Goal: Task Accomplishment & Management: Manage account settings

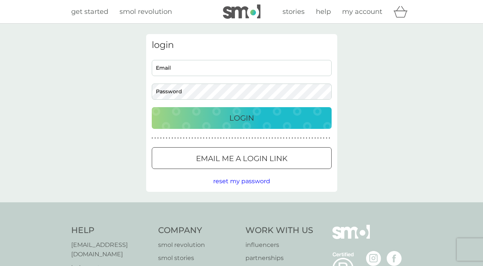
type input "[EMAIL_ADDRESS][DOMAIN_NAME]"
click at [253, 118] on p "Login" at bounding box center [241, 118] width 25 height 12
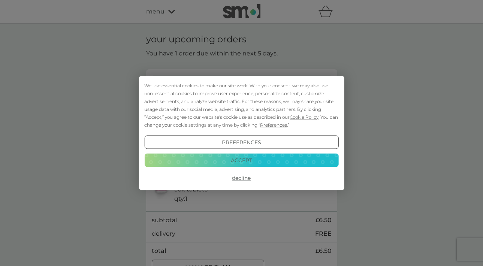
click at [222, 157] on button "Accept" at bounding box center [241, 159] width 194 height 13
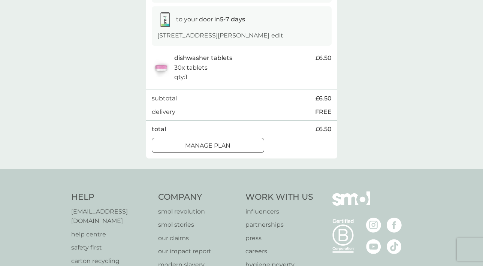
scroll to position [123, 0]
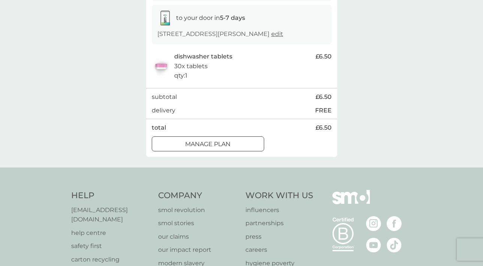
click at [240, 146] on div "Manage plan" at bounding box center [208, 144] width 112 height 10
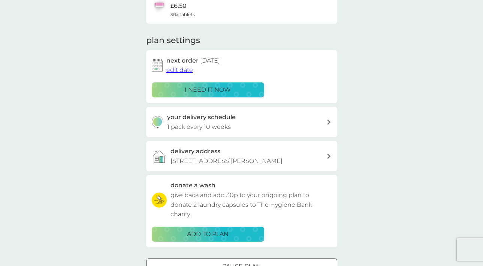
scroll to position [63, 0]
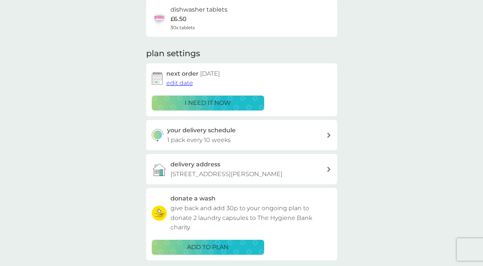
click at [180, 83] on span "edit date" at bounding box center [179, 82] width 27 height 7
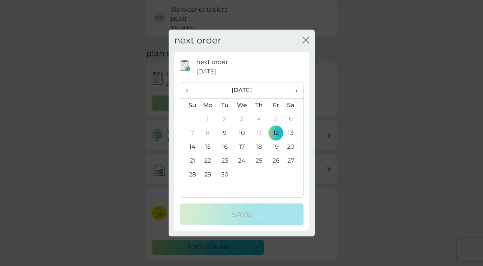
click at [261, 158] on td "25" at bounding box center [258, 161] width 17 height 14
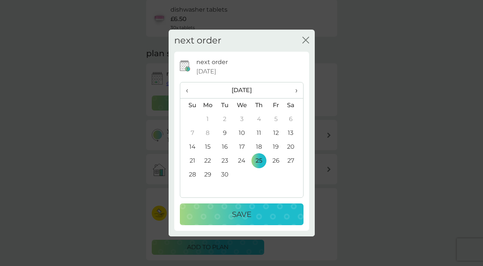
click at [239, 159] on td "24" at bounding box center [241, 161] width 17 height 14
click at [238, 218] on p "Save" at bounding box center [241, 214] width 19 height 12
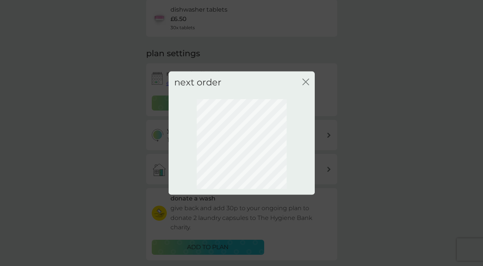
scroll to position [48, 0]
